Goal: Task Accomplishment & Management: Complete application form

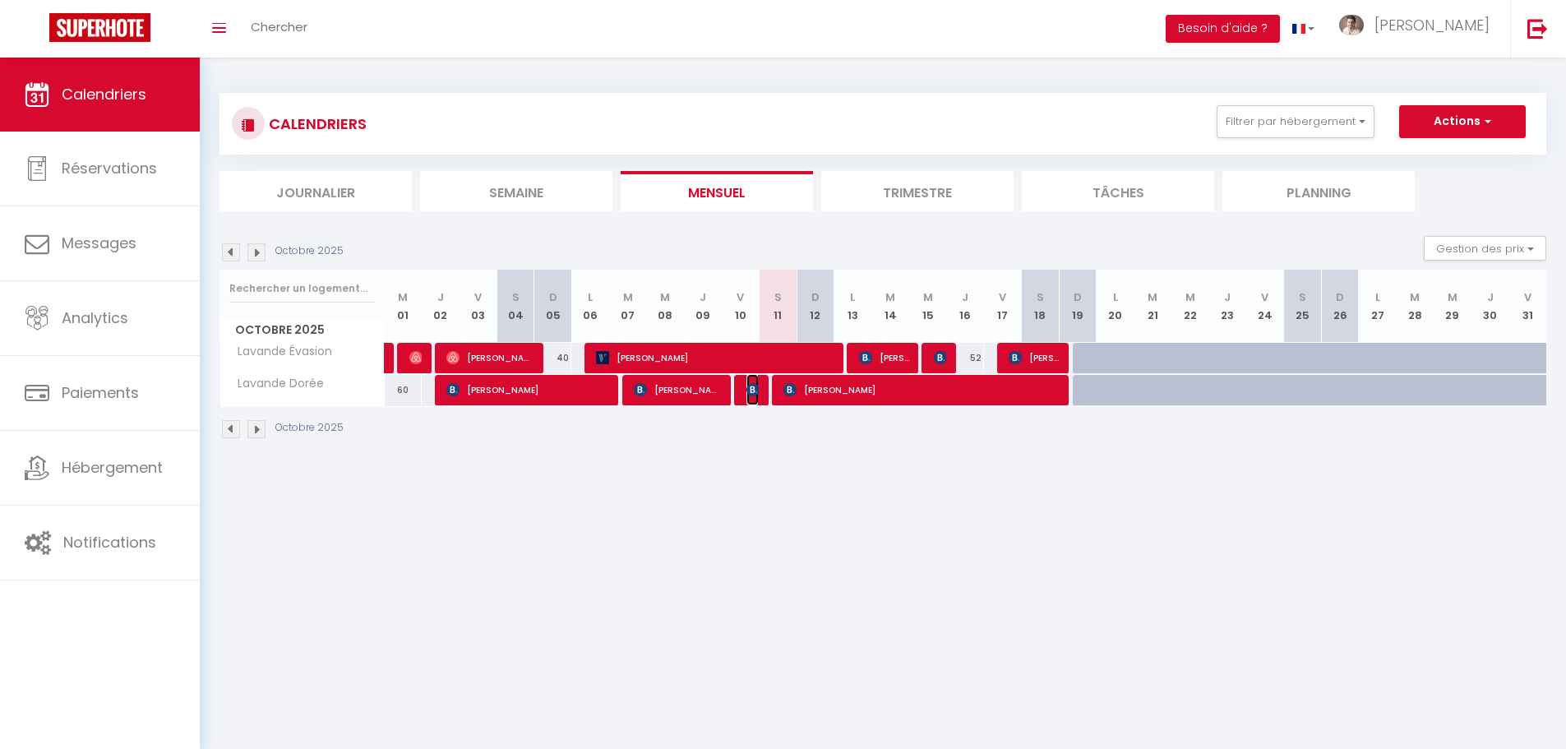
click at [752, 392] on img at bounding box center [753, 389] width 13 height 13
select select "OK"
select select "0"
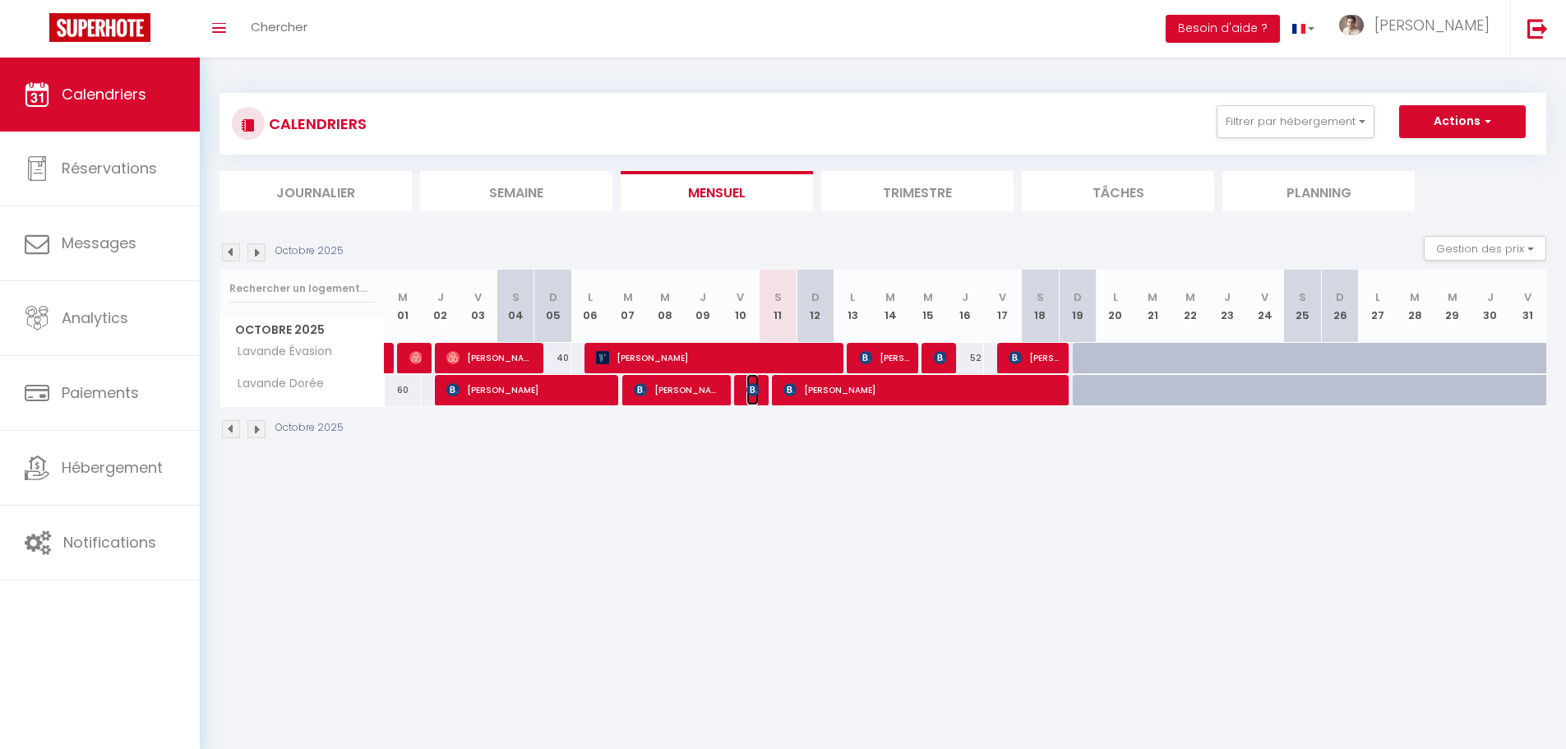
select select "1"
select select
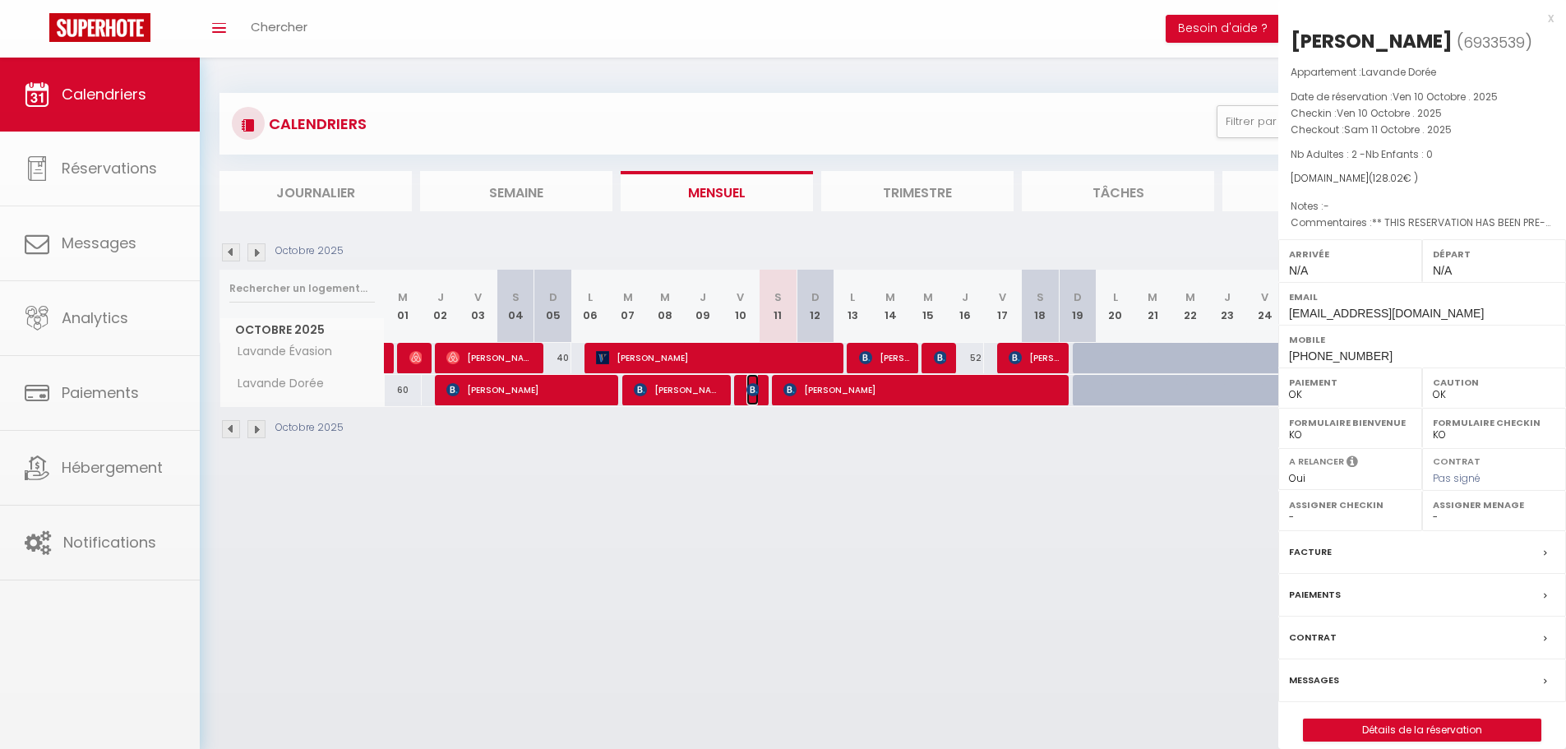
select select "49042"
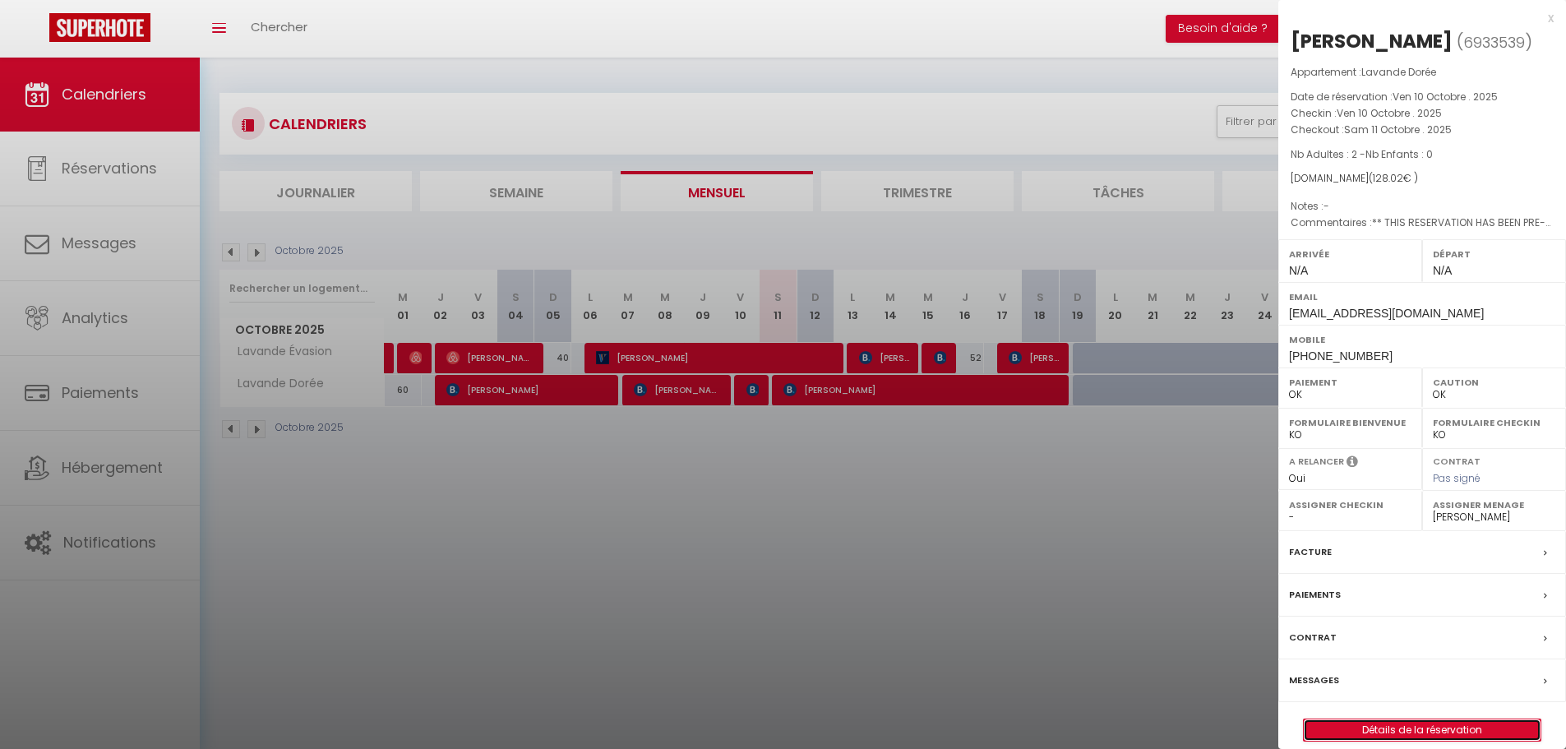
click at [1401, 719] on link "Détails de la réservation" at bounding box center [1422, 729] width 237 height 21
select select
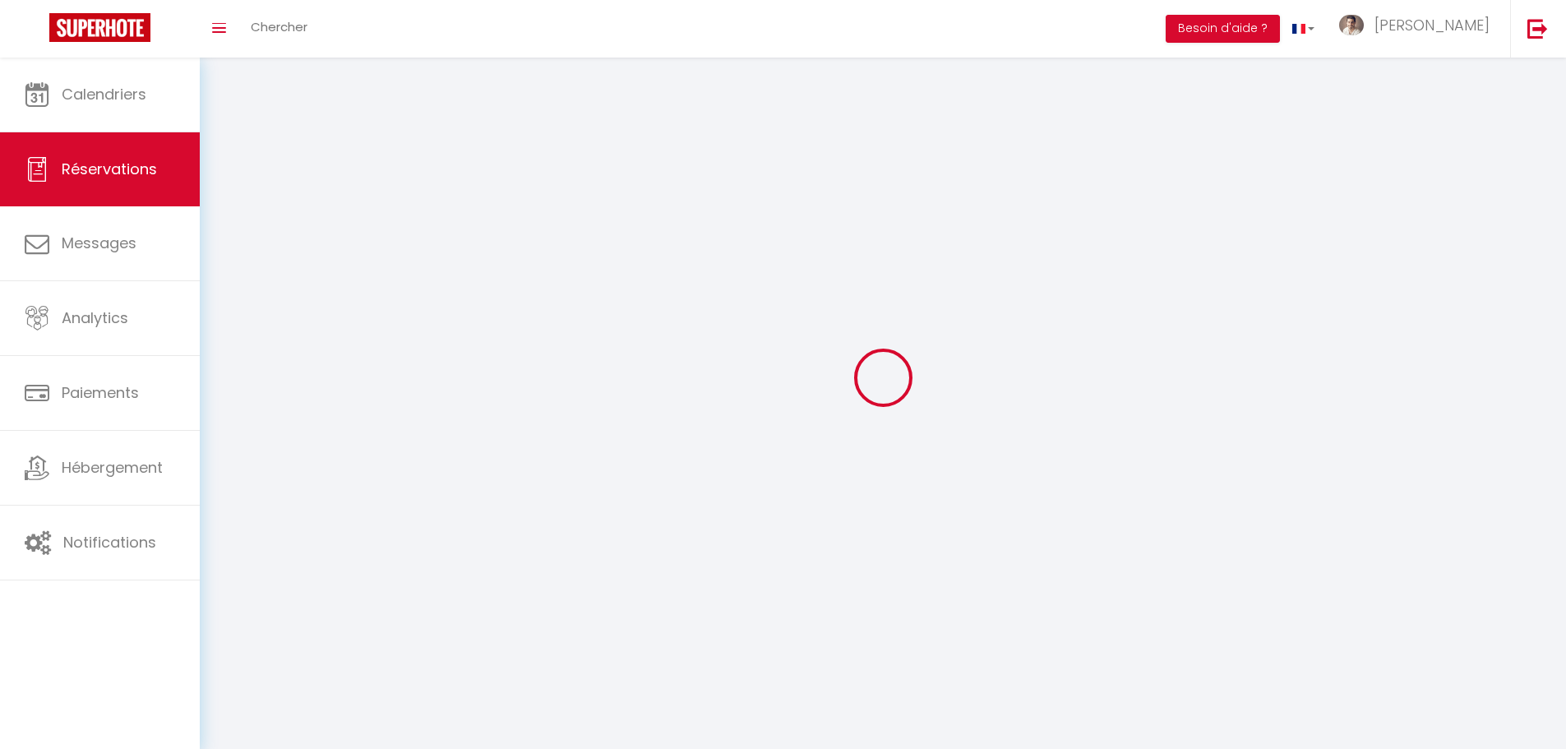
select select
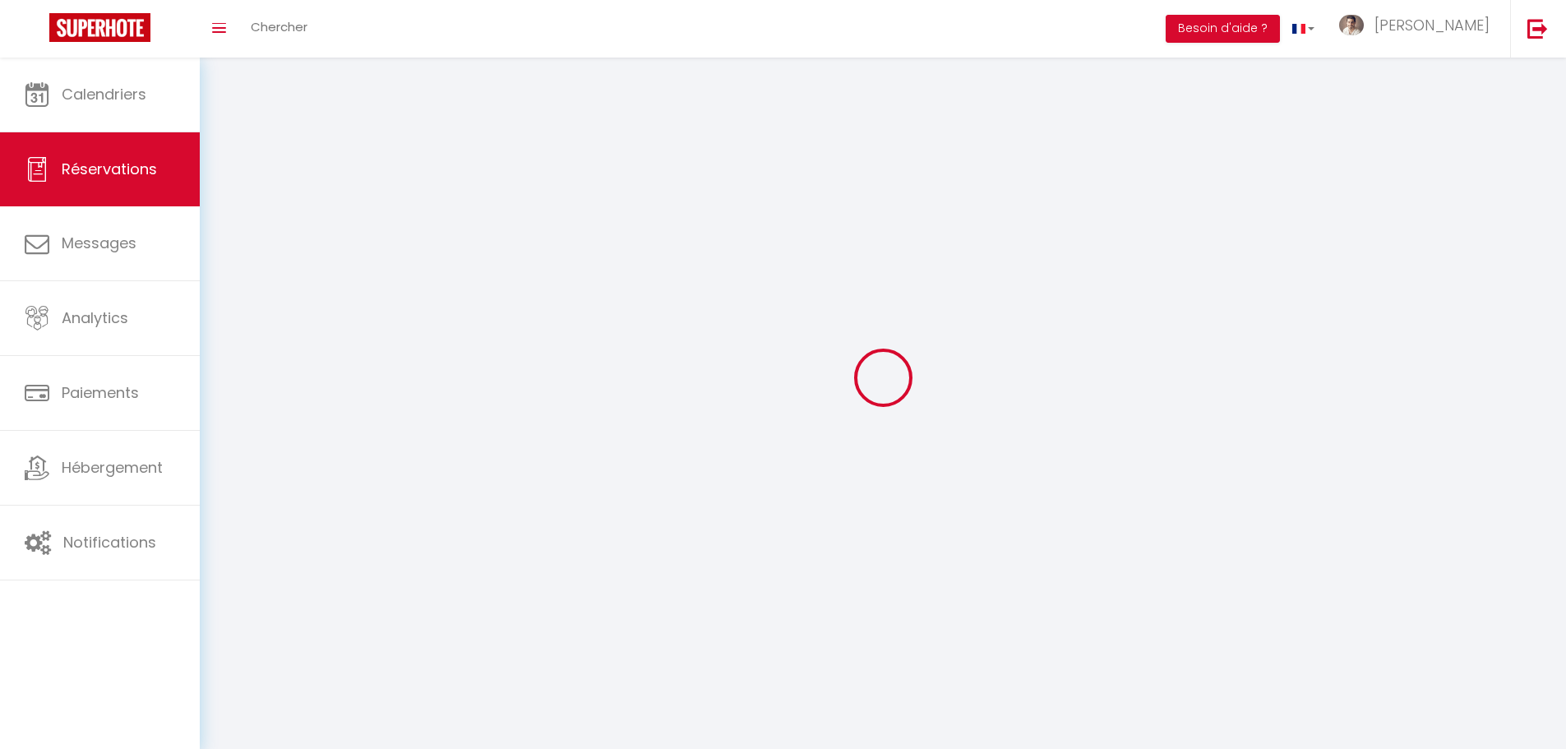
select select
checkbox input "false"
select select
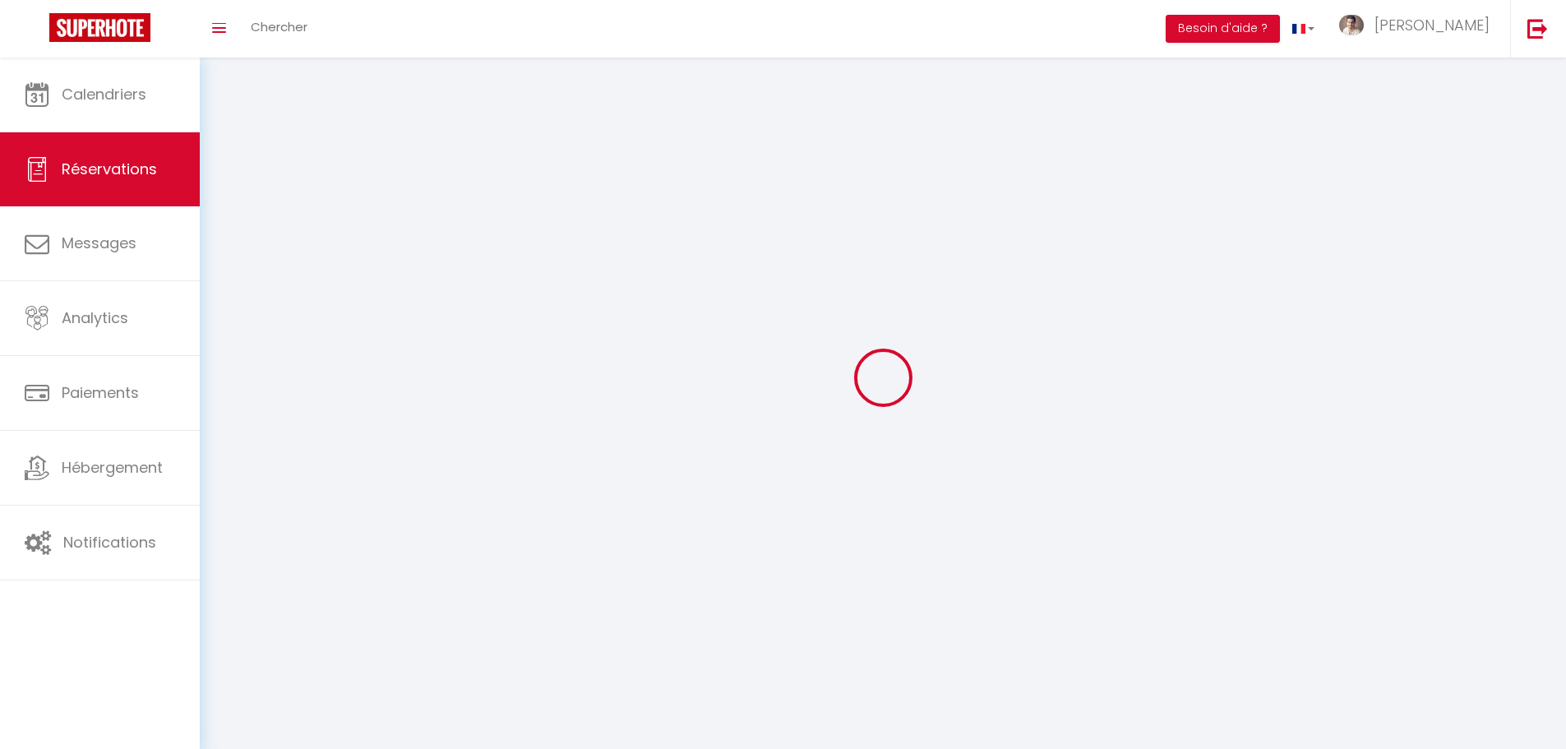
select select
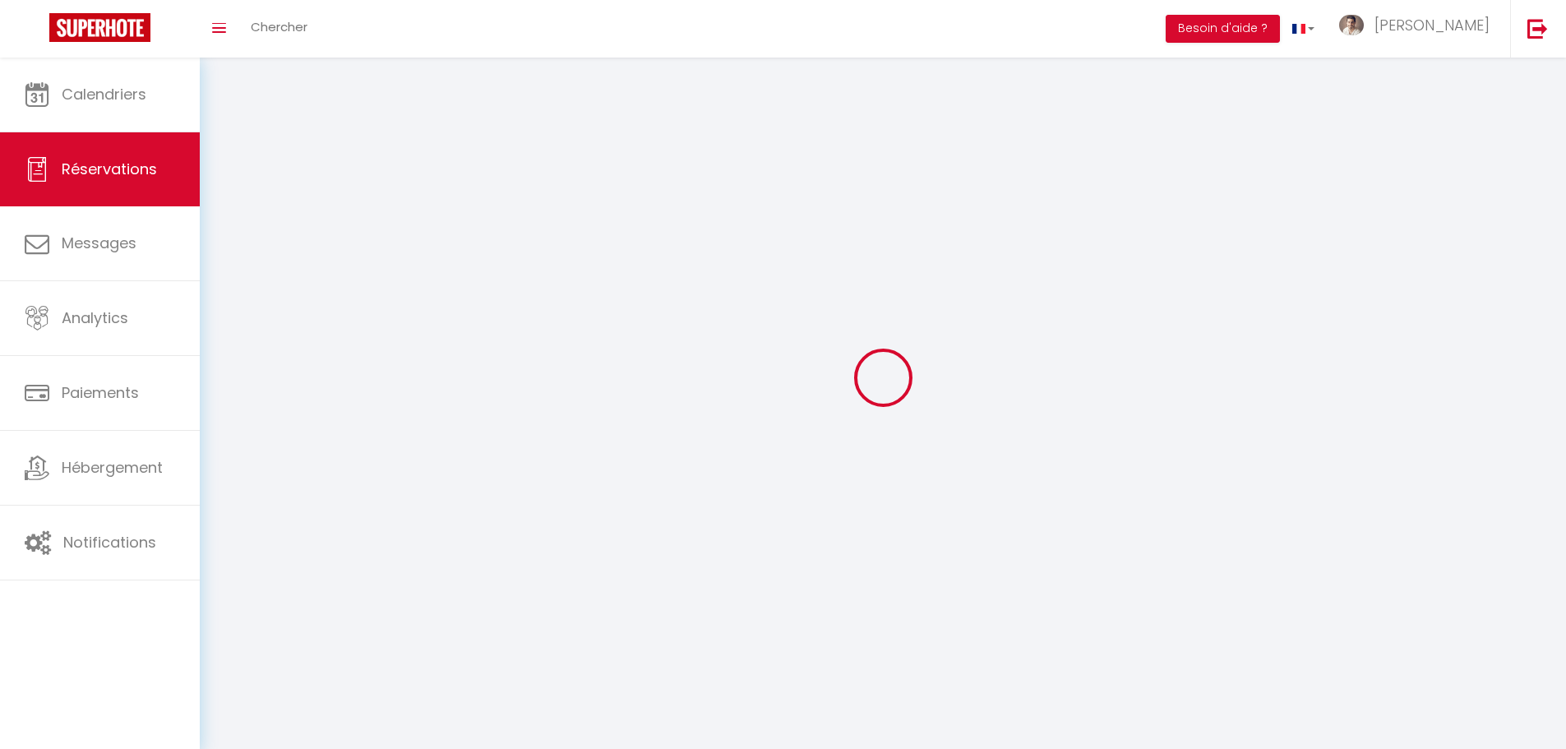
select select
checkbox input "false"
select select
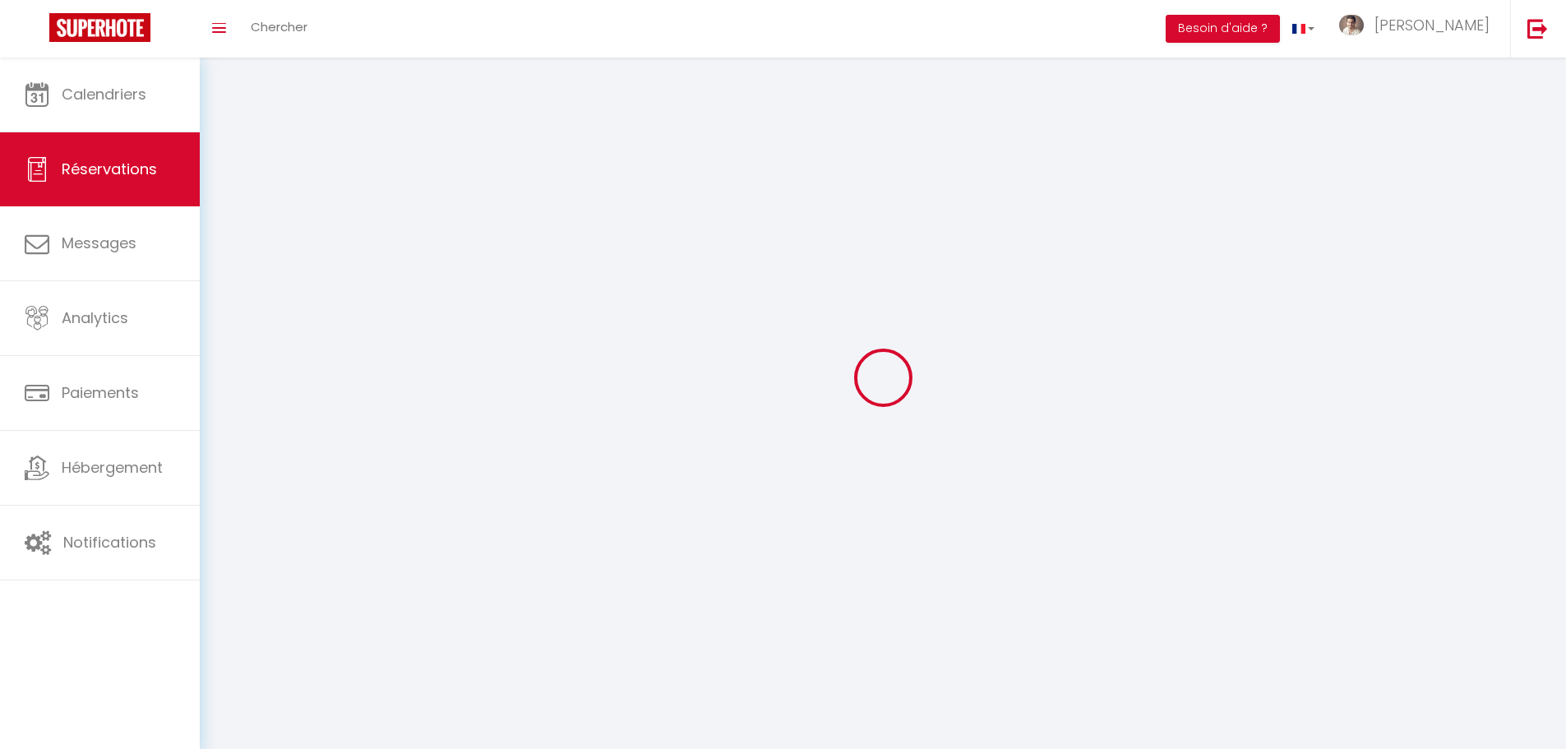
select select
checkbox input "false"
select select
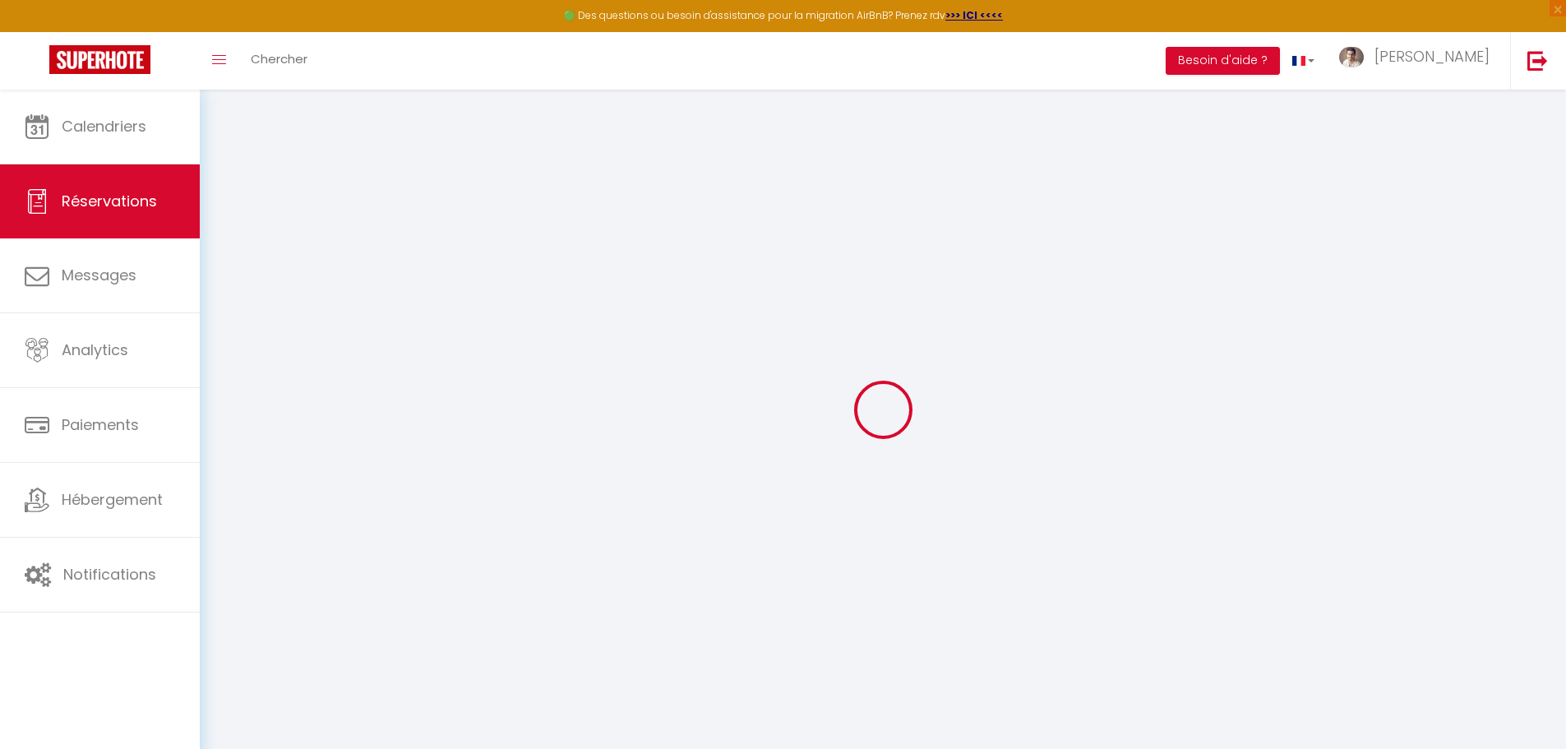
select select
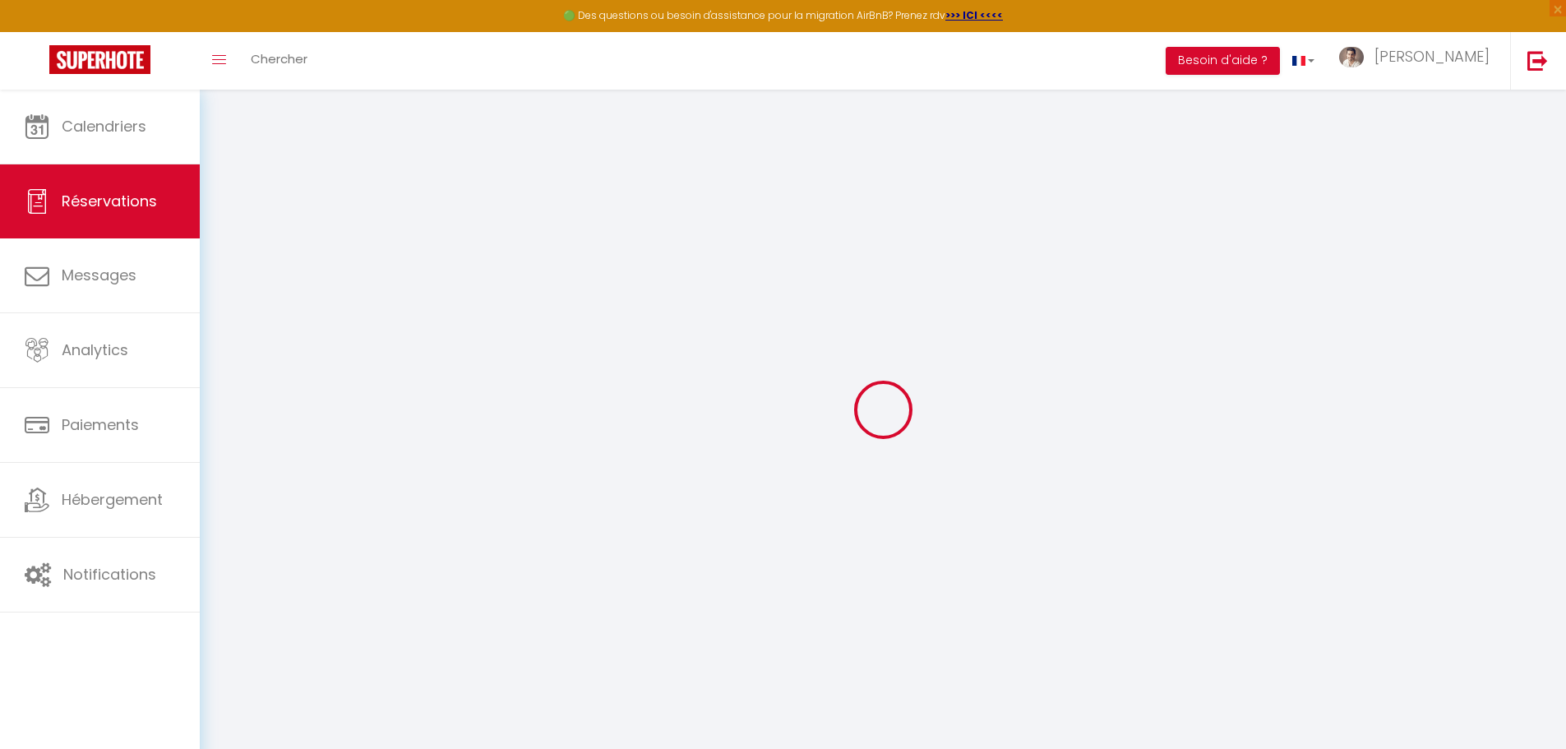
select select
checkbox input "false"
type input "[PERSON_NAME]"
type input "Lassausse"
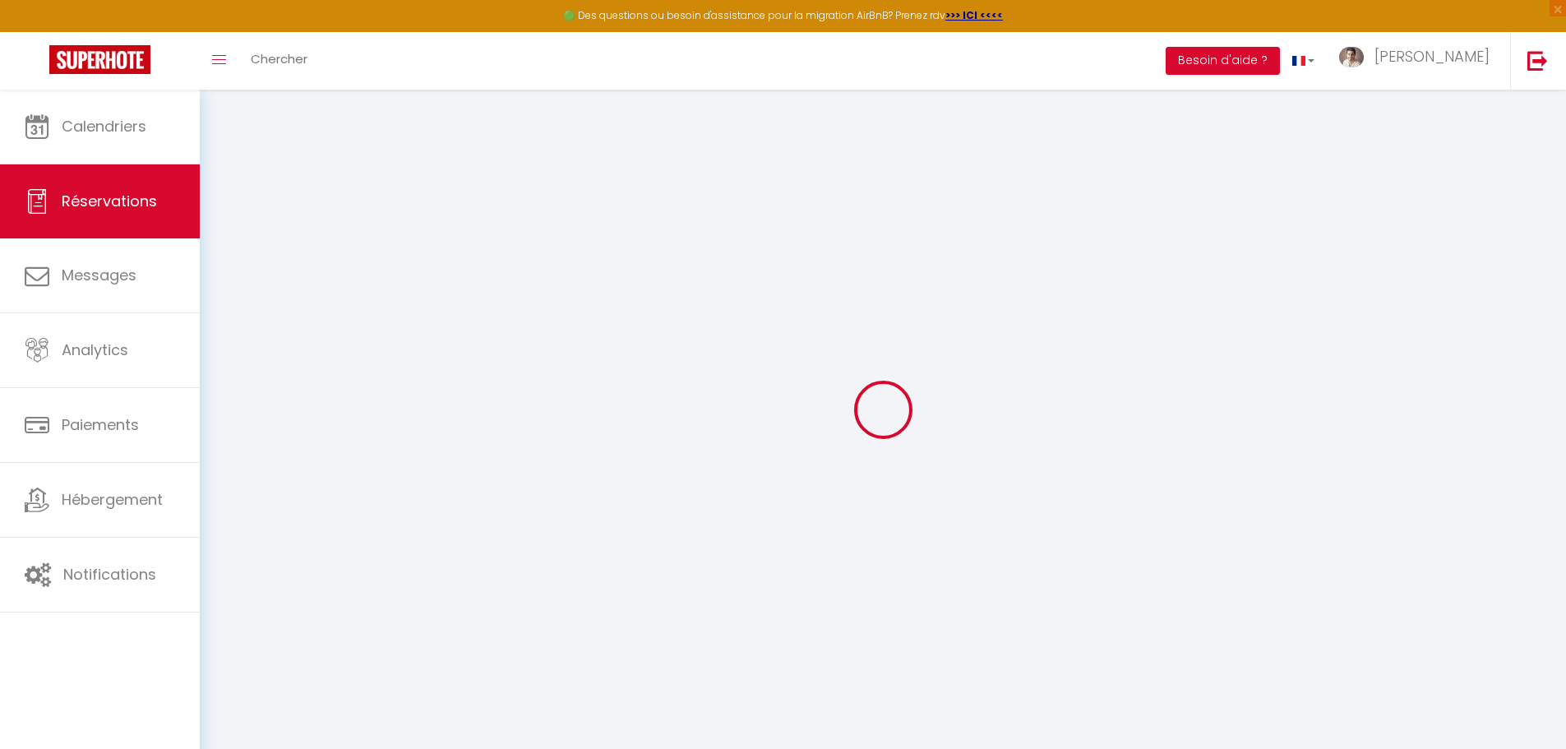
type input "[EMAIL_ADDRESS][DOMAIN_NAME]"
type input "[PHONE_NUMBER]"
type input "[STREET_ADDRESS]"
type input "[GEOGRAPHIC_DATA]"
select select "FR"
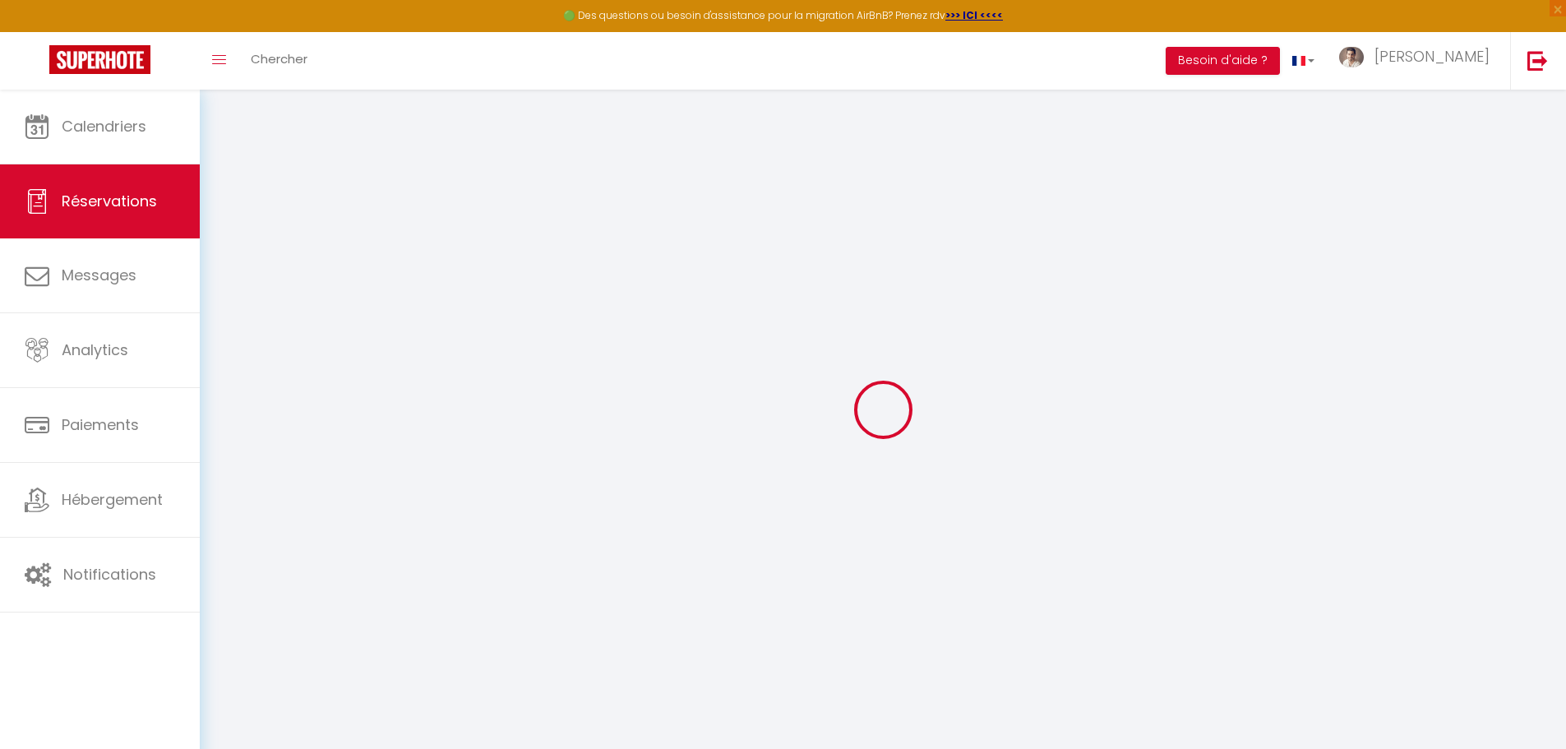
type input "21.17"
type input "1.74"
select select "67238"
select select "1"
select select
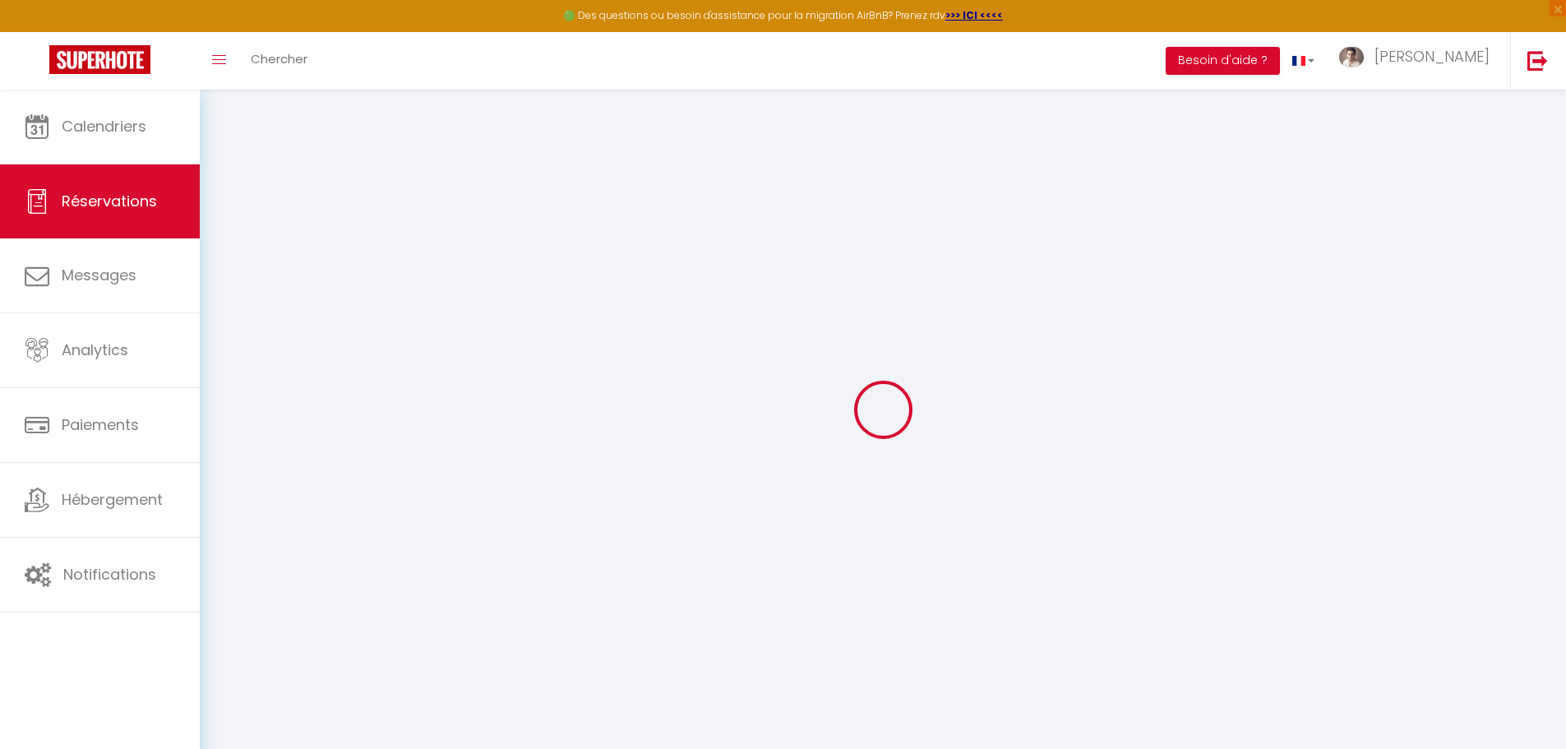
select select
type input "2"
select select "12"
select select "15"
type input "80.52"
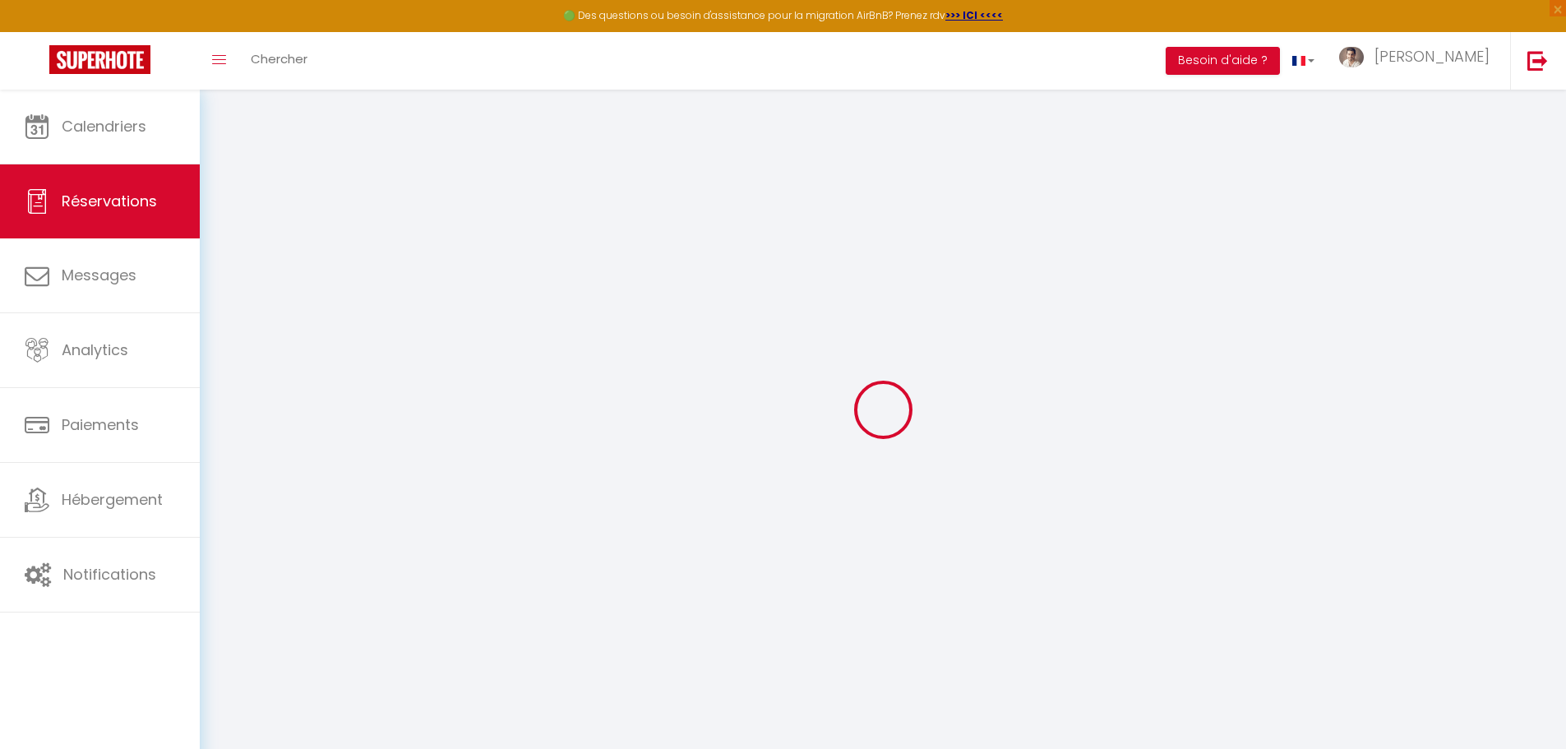
checkbox input "false"
type input "0"
select select "2"
type input "0"
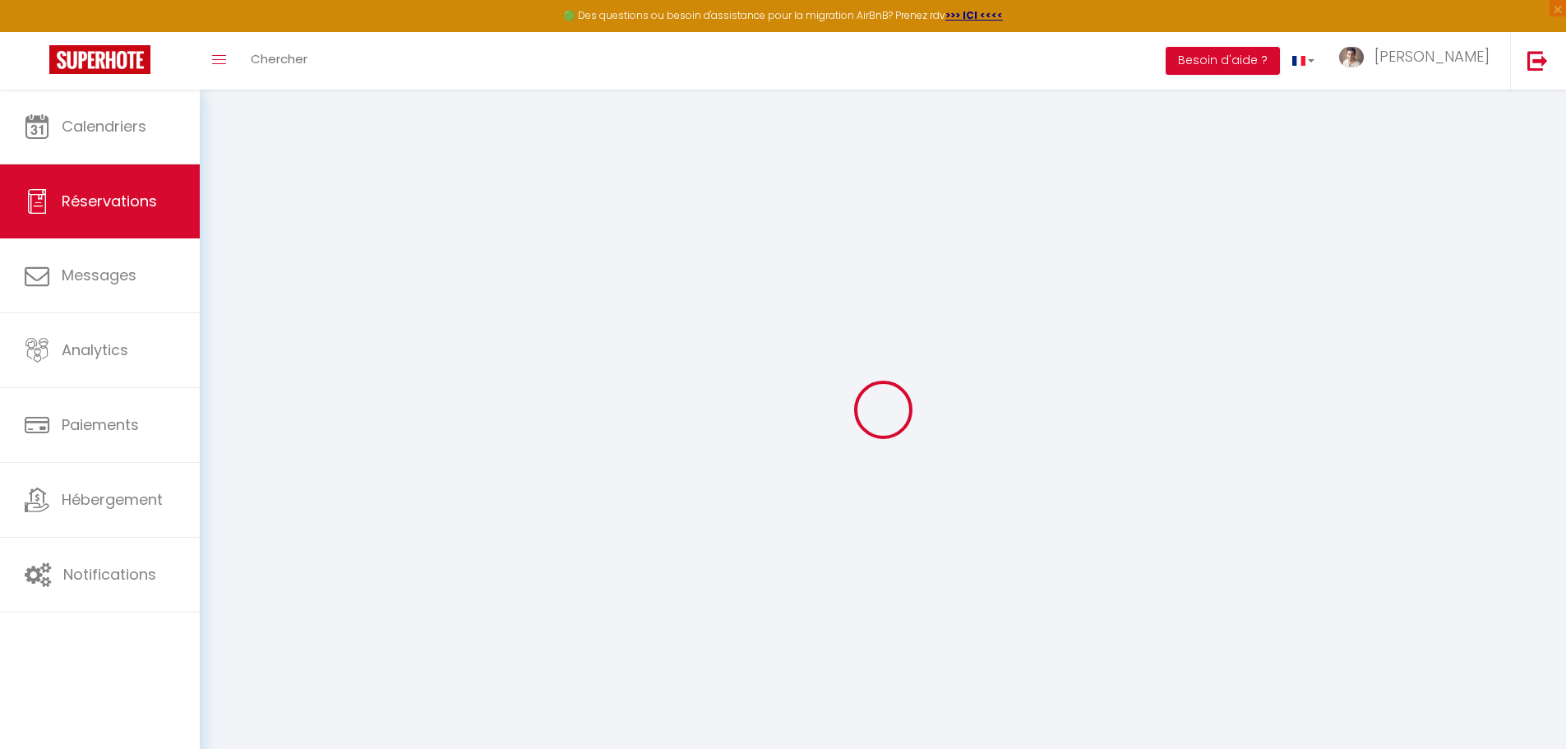
type input "0"
select select
checkbox input "false"
select select
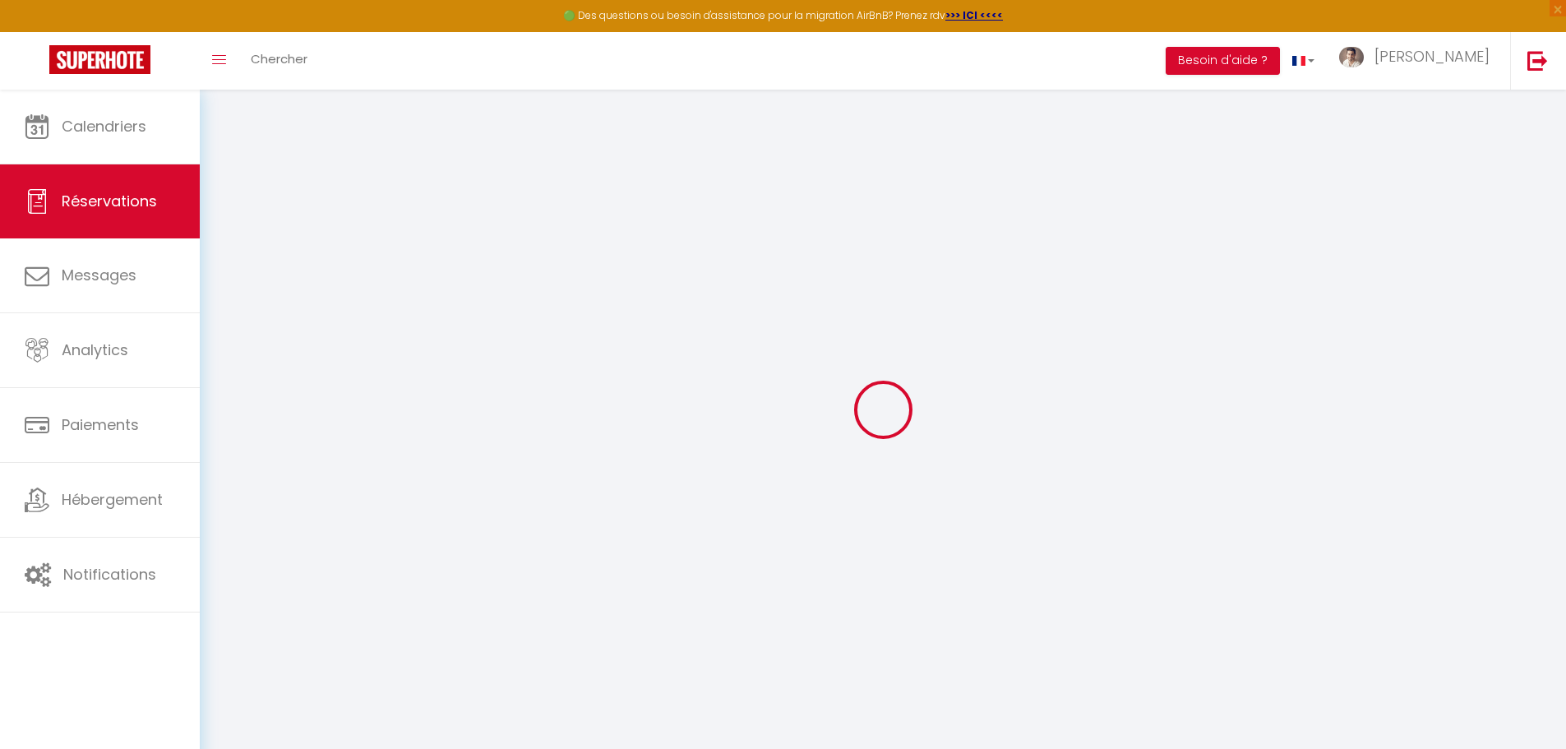
select select
checkbox input "false"
select select
checkbox input "false"
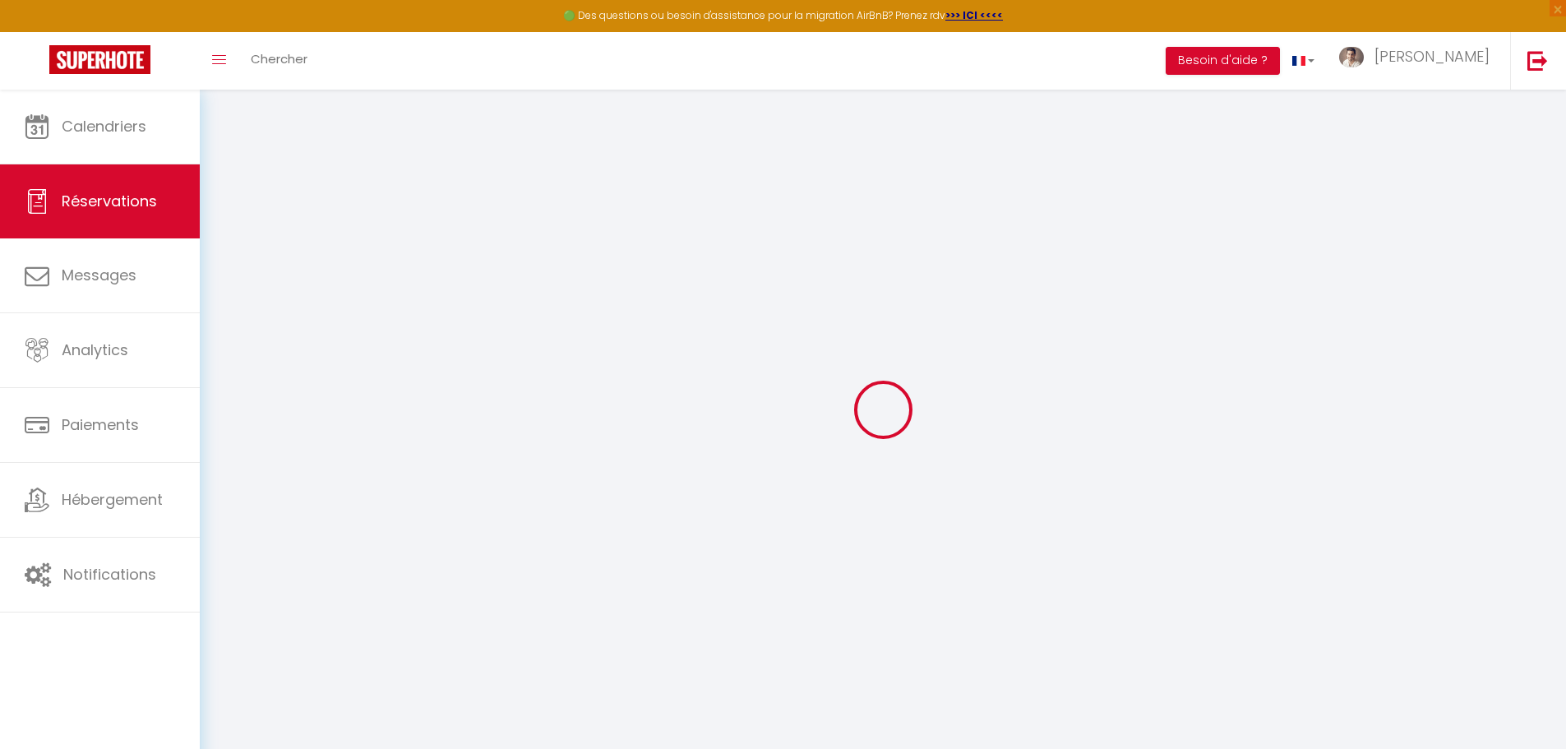
select select
checkbox input "false"
type textarea "** THIS RESERVATION HAS BEEN PRE-PAID ** BOOKING NOTE : Payment charge is EUR 1…"
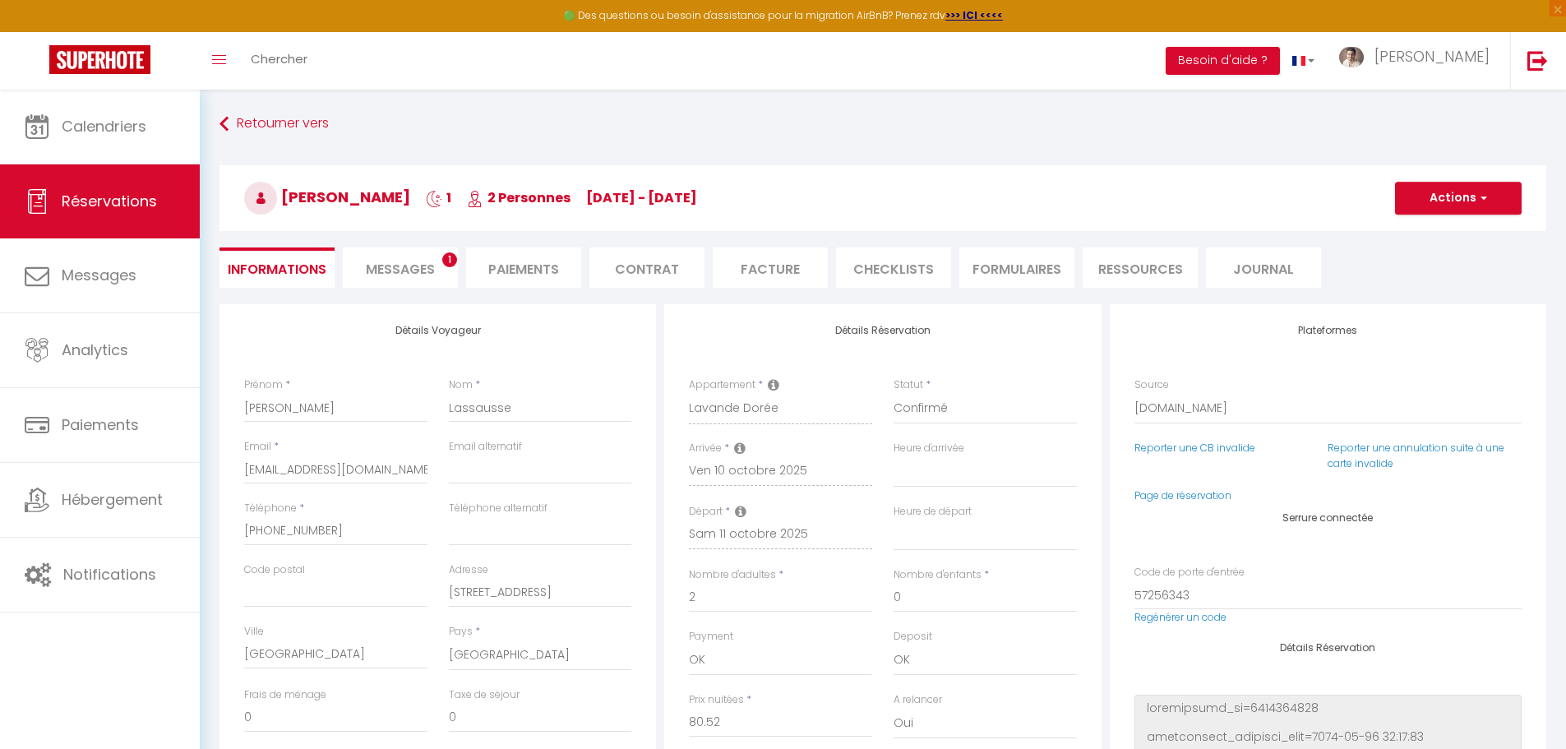
type input "44"
type input "3.5"
select select
checkbox input "false"
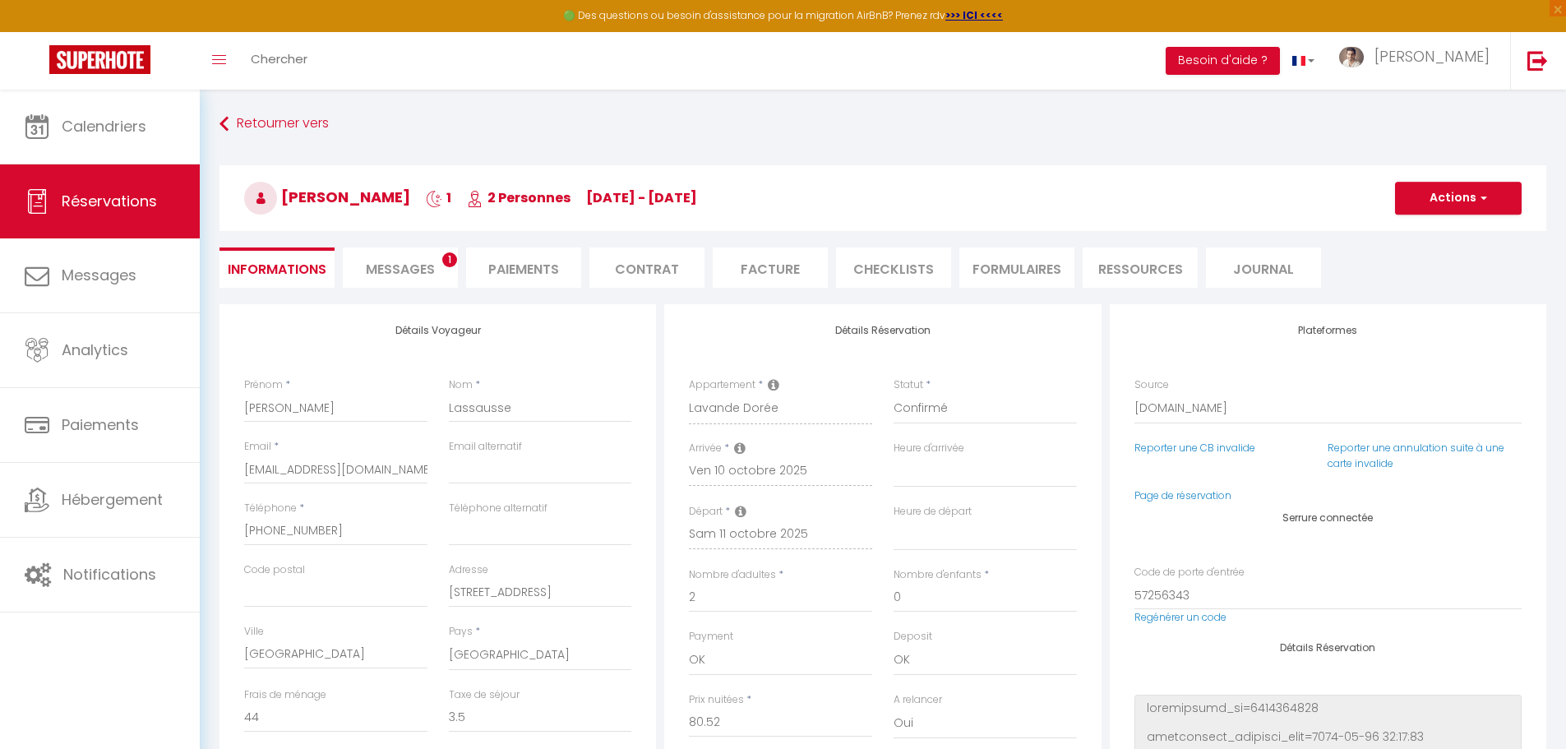
select select
click at [423, 275] on span "Messages" at bounding box center [400, 269] width 69 height 19
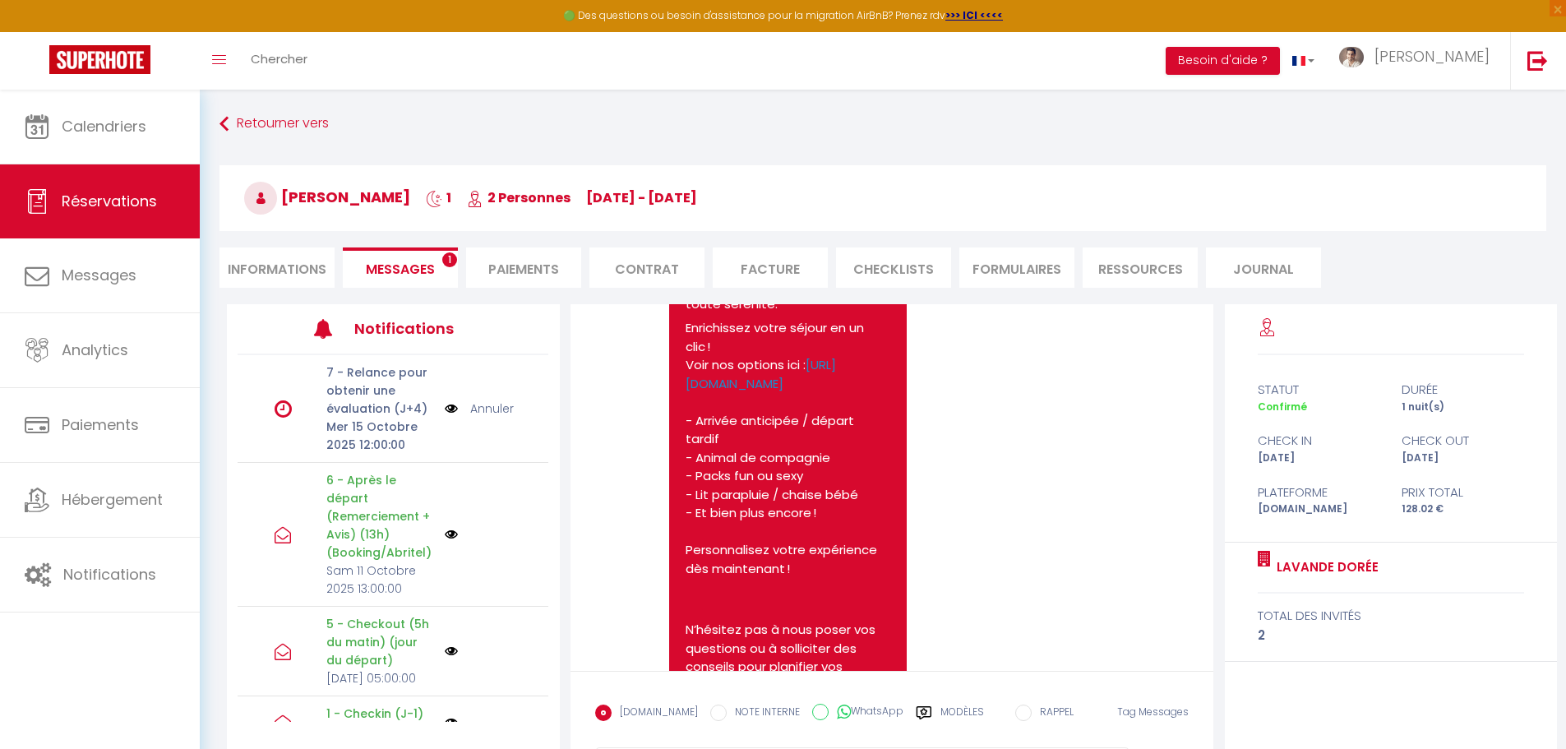
scroll to position [987, 0]
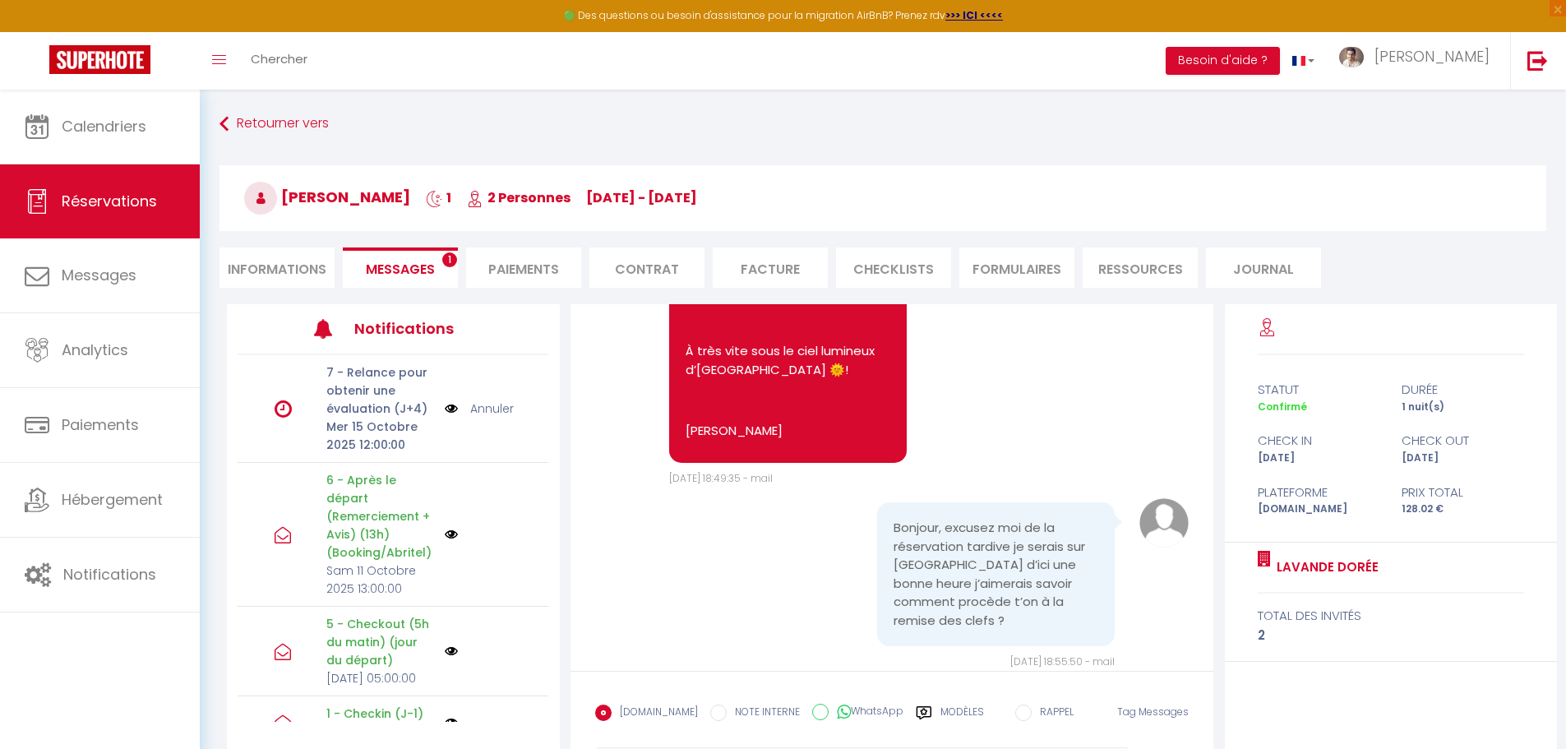
click at [492, 409] on link "Annuler" at bounding box center [492, 409] width 44 height 18
